Goal: Task Accomplishment & Management: Manage account settings

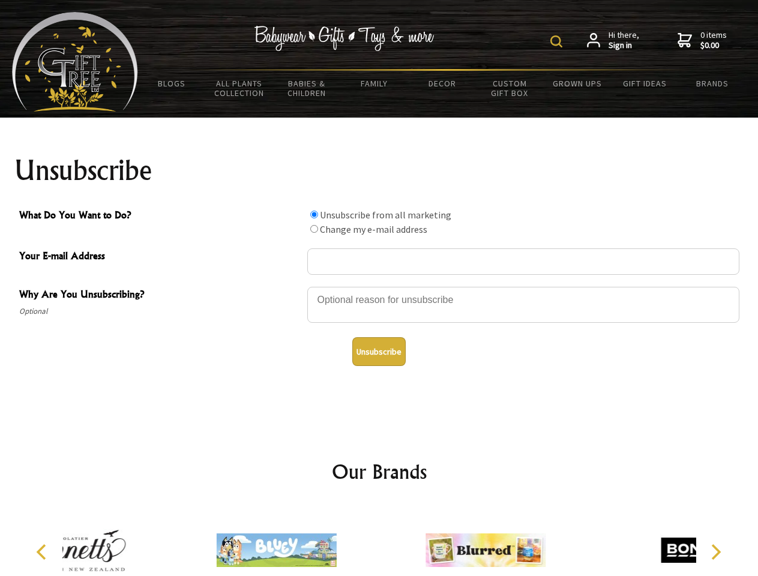
click at [558, 41] on img at bounding box center [556, 41] width 12 height 12
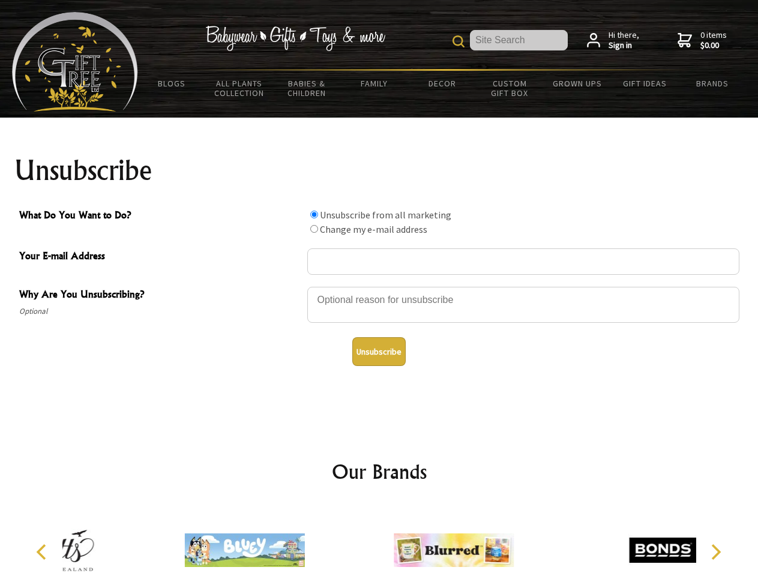
click at [379, 286] on div at bounding box center [523, 307] width 432 height 42
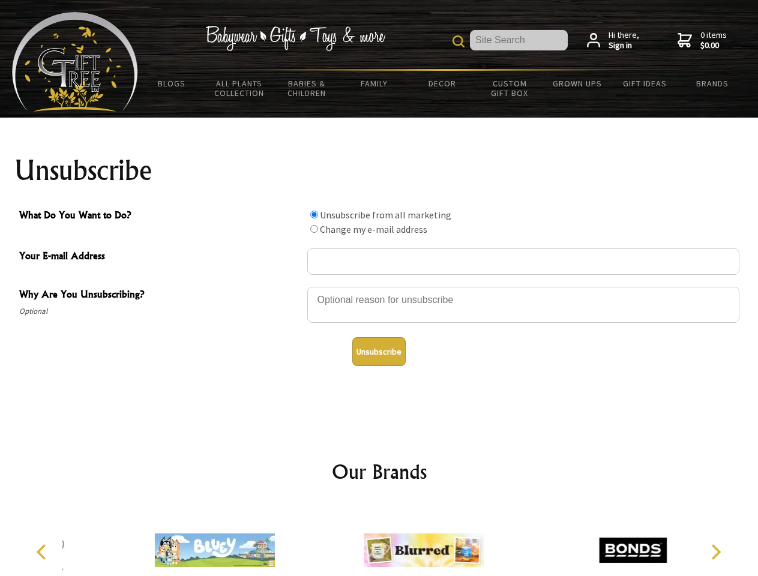
click at [314, 214] on input "What Do You Want to Do?" at bounding box center [314, 215] width 8 height 8
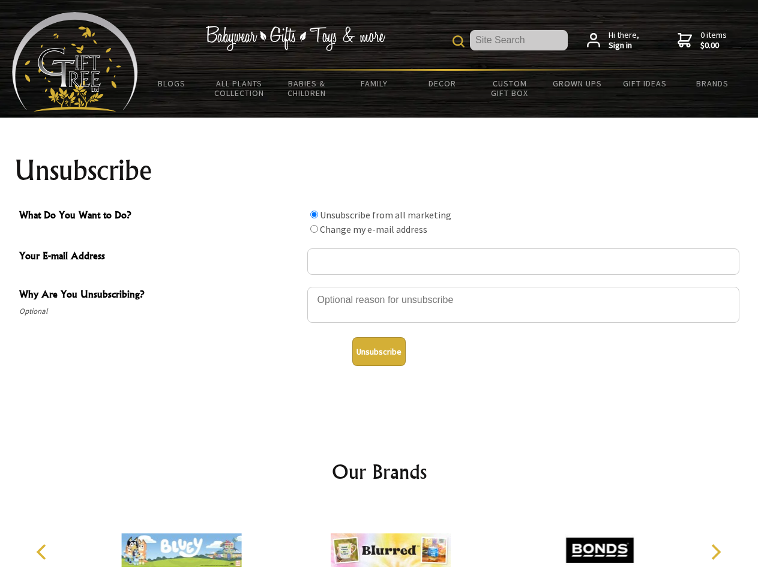
click at [314, 229] on input "What Do You Want to Do?" at bounding box center [314, 229] width 8 height 8
radio input "true"
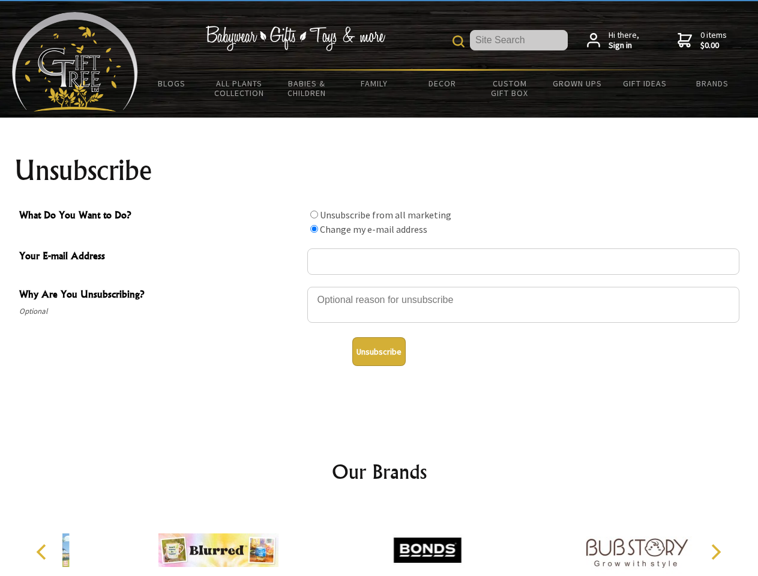
click at [379, 352] on button "Unsubscribe" at bounding box center [378, 351] width 53 height 29
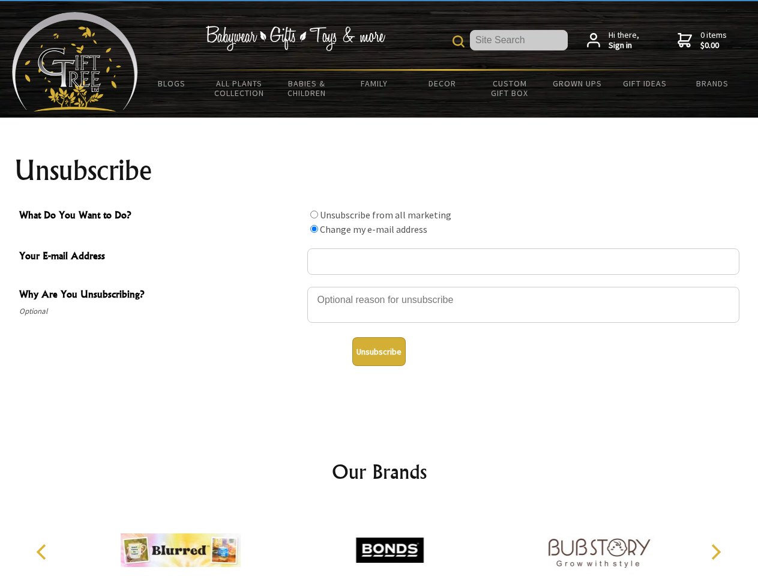
click at [379, 541] on img at bounding box center [389, 550] width 120 height 90
click at [43, 552] on icon "Previous" at bounding box center [43, 552] width 16 height 16
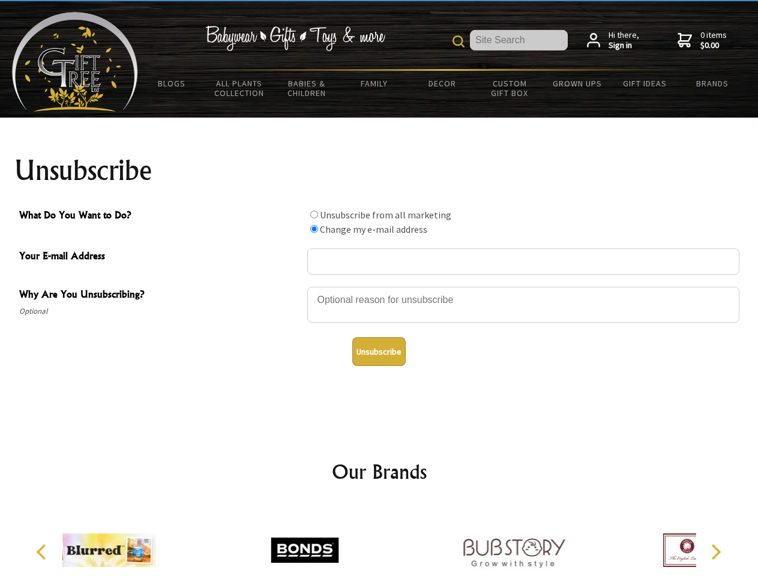
click at [715, 552] on icon "Next" at bounding box center [715, 552] width 16 height 16
